Goal: Navigation & Orientation: Find specific page/section

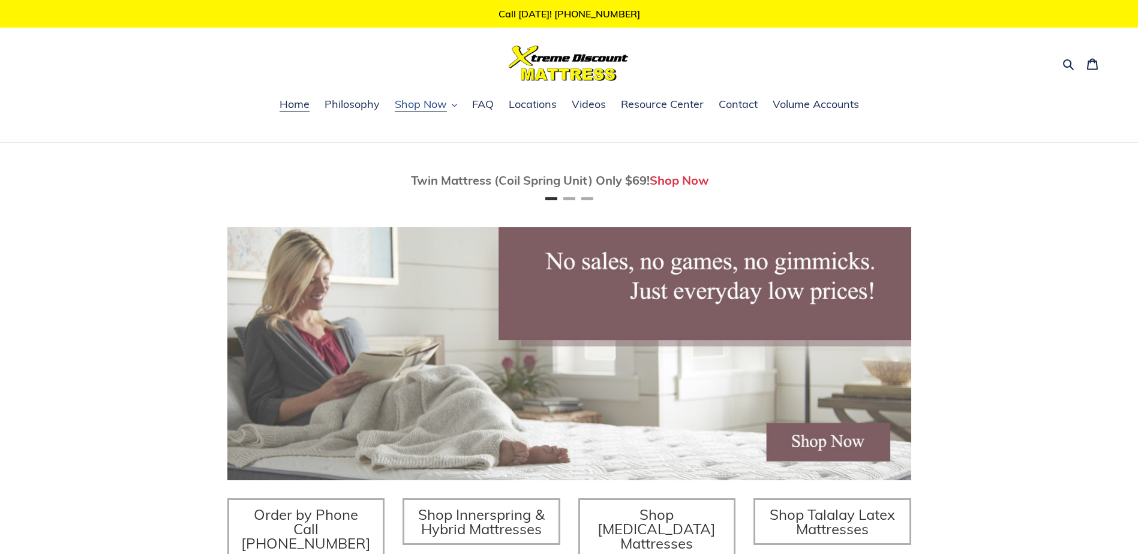
click at [455, 106] on icon "button" at bounding box center [454, 105] width 5 height 3
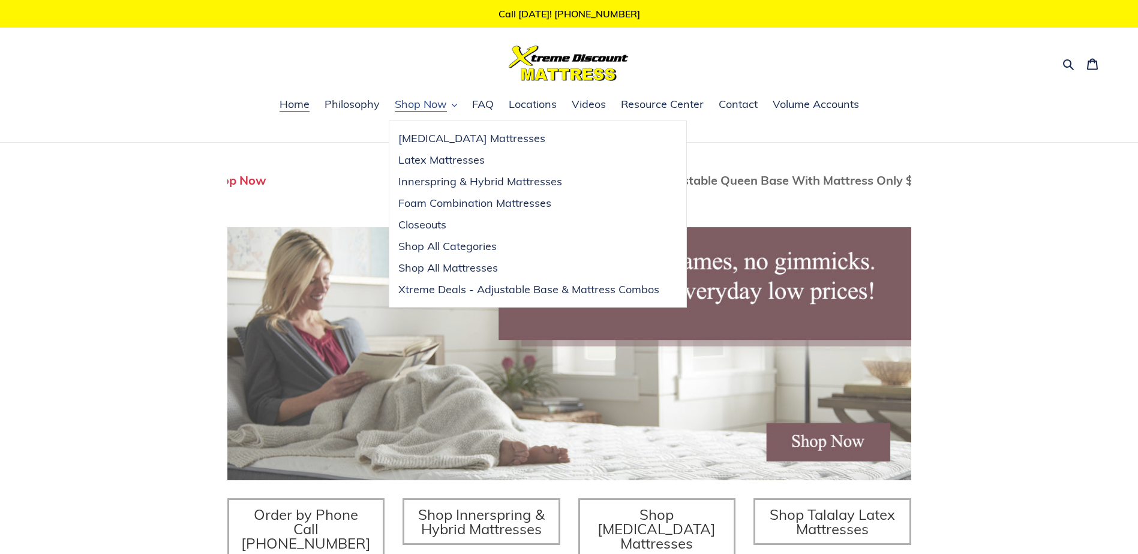
scroll to position [0, 684]
click at [444, 223] on span "Closeouts" at bounding box center [422, 225] width 48 height 14
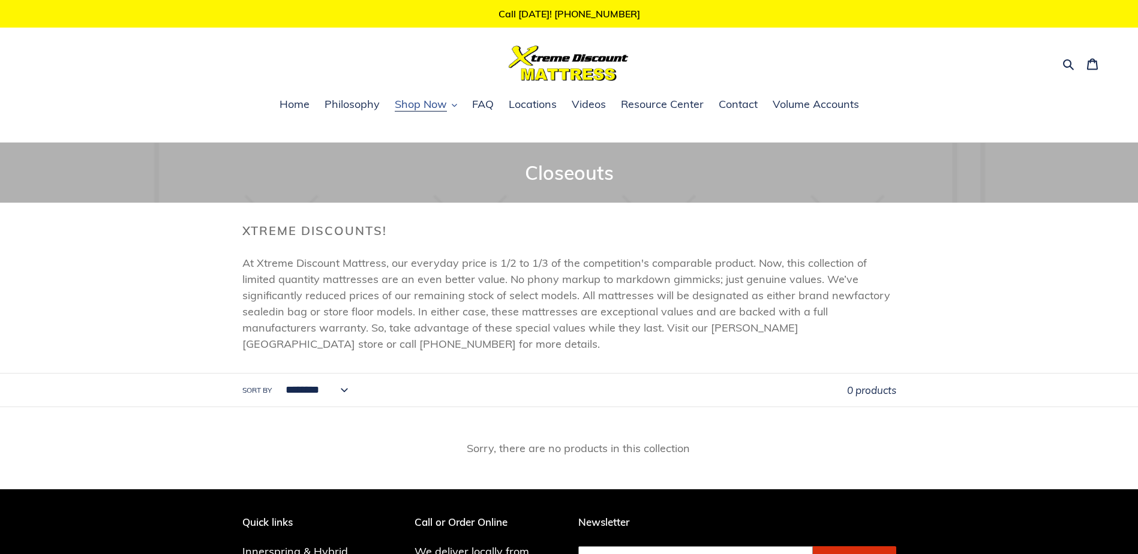
click at [453, 103] on icon "button" at bounding box center [454, 105] width 5 height 5
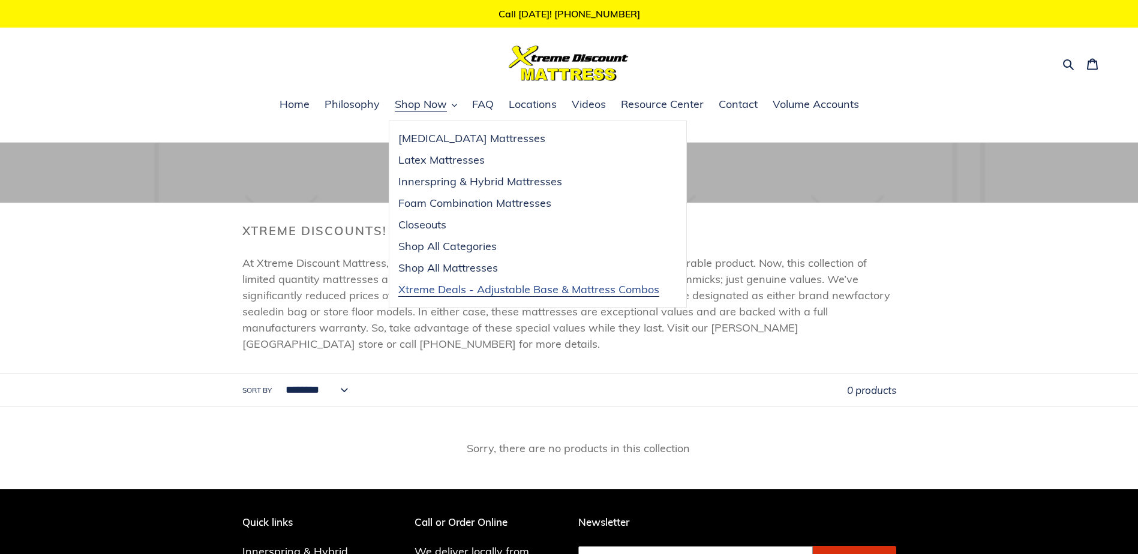
click at [452, 285] on span "Xtreme Deals - Adjustable Base & Mattress Combos" at bounding box center [528, 289] width 261 height 14
